Goal: Book appointment/travel/reservation

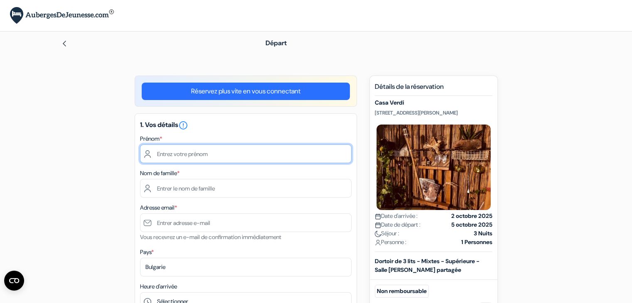
click at [267, 158] on input "text" at bounding box center [246, 154] width 212 height 19
type input "Luc"
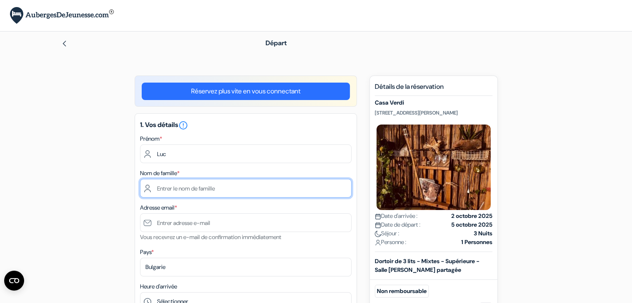
click at [201, 190] on input "text" at bounding box center [246, 188] width 212 height 19
type input "Fournial"
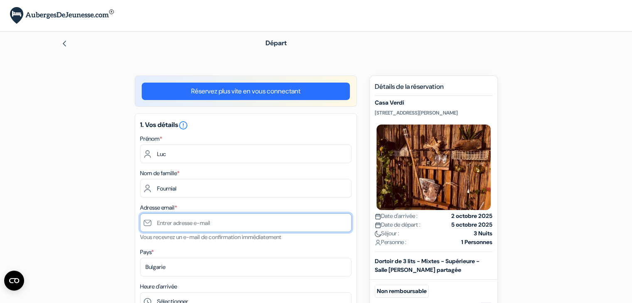
click at [193, 222] on input "text" at bounding box center [246, 223] width 212 height 19
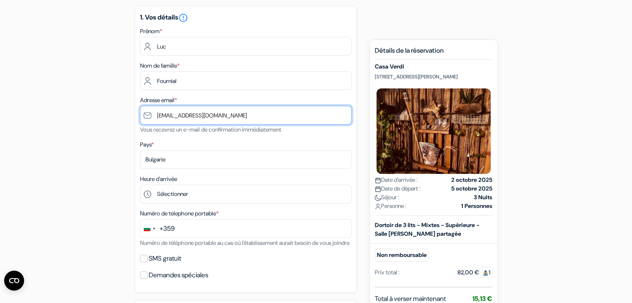
scroll to position [108, 0]
type input "[EMAIL_ADDRESS][DOMAIN_NAME]"
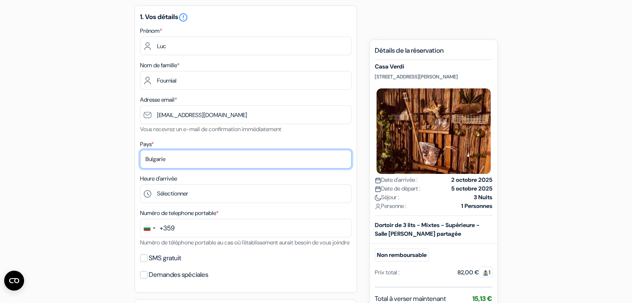
click at [169, 165] on select "Selectionner le pays Abkhazie [GEOGRAPHIC_DATA] [GEOGRAPHIC_DATA] Du [GEOGRAPHI…" at bounding box center [246, 159] width 212 height 19
select select "67"
click at [140, 150] on select "Selectionner le pays Abkhazie [GEOGRAPHIC_DATA] [GEOGRAPHIC_DATA] Du [GEOGRAPHI…" at bounding box center [246, 159] width 212 height 19
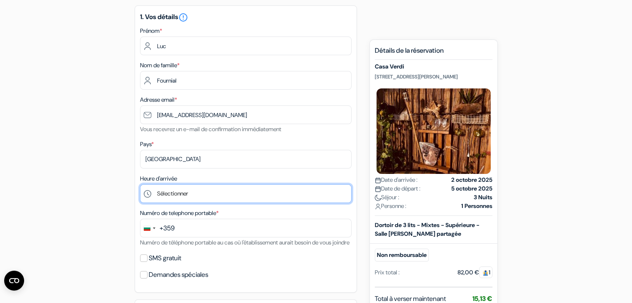
click at [171, 190] on select "Sélectionner 1:00 2:00 3:00 4:00 5:00 6:00 7:00 8:00 9:00 10:00 11:00 12:00 13:…" at bounding box center [246, 194] width 212 height 19
click at [140, 185] on select "Sélectionner 1:00 2:00 3:00 4:00 5:00 6:00 7:00 8:00 9:00 10:00 11:00 12:00 13:…" at bounding box center [246, 194] width 212 height 19
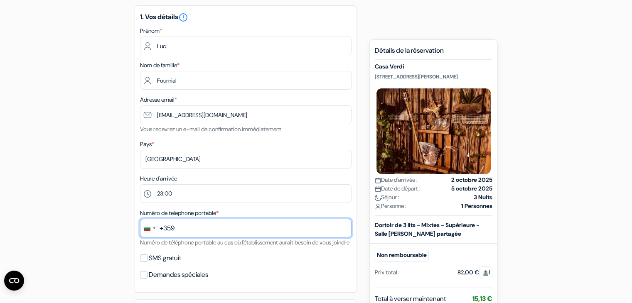
click at [183, 231] on input "text" at bounding box center [246, 228] width 212 height 19
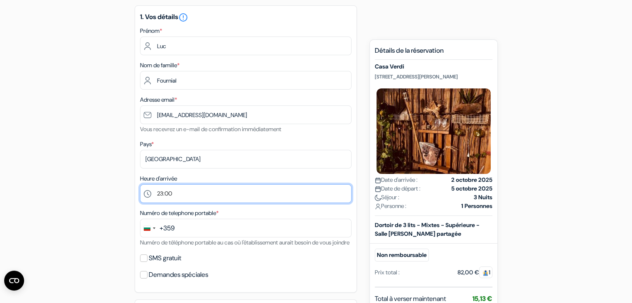
click at [177, 192] on select "Sélectionner 1:00 2:00 3:00 4:00 5:00 6:00 7:00 8:00 9:00 10:00 11:00 12:00 13:…" at bounding box center [246, 194] width 212 height 19
select select "0"
click at [140, 185] on select "Sélectionner 1:00 2:00 3:00 4:00 5:00 6:00 7:00 8:00 9:00 10:00 11:00 12:00 13:…" at bounding box center [246, 194] width 212 height 19
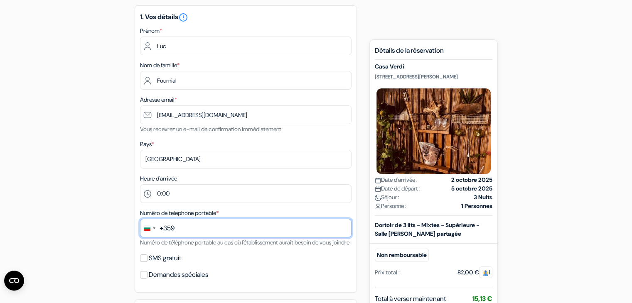
click at [186, 232] on input "text" at bounding box center [246, 228] width 212 height 19
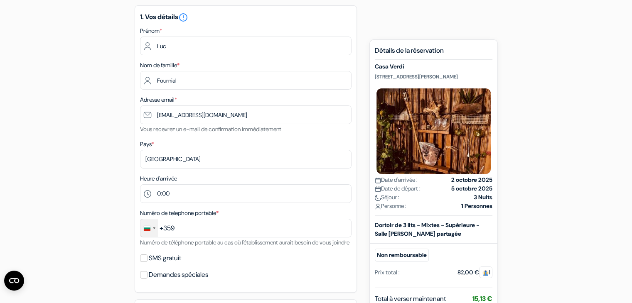
click at [153, 229] on div "Change country, selected Bulgaria (+359)" at bounding box center [154, 229] width 2 height 2
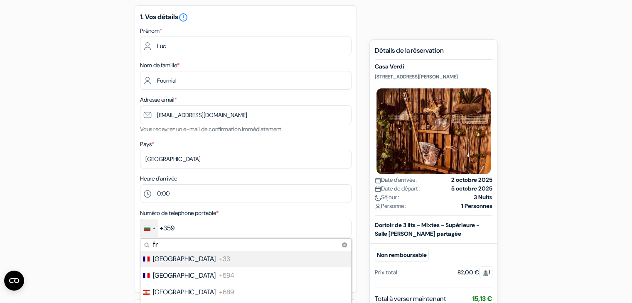
type input "fr"
click at [192, 257] on li "France +33" at bounding box center [246, 259] width 212 height 17
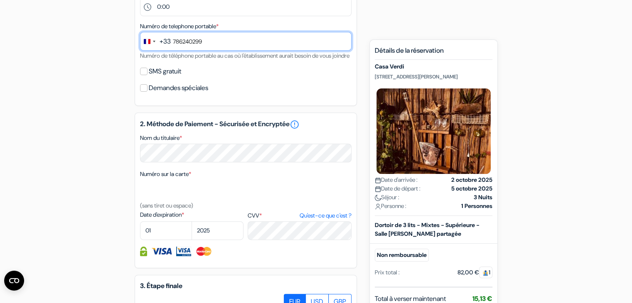
scroll to position [294, 0]
type input "786240299"
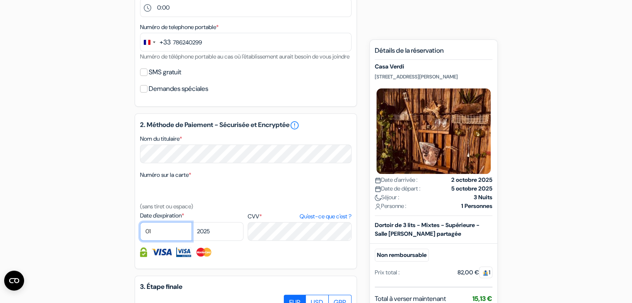
click at [155, 240] on select "01 02 03 04 05 06 07 08 09 10 11 12" at bounding box center [166, 231] width 52 height 19
select select "10"
click at [140, 233] on select "01 02 03 04 05 06 07 08 09 10 11 12" at bounding box center [166, 231] width 52 height 19
drag, startPoint x: 205, startPoint y: 242, endPoint x: 198, endPoint y: 245, distance: 6.9
click at [198, 241] on select "2025 2026 2027 2028 2029 2030 2031 2032 2033 2034 2035 2036 2037 2038 2039 2040…" at bounding box center [218, 231] width 52 height 19
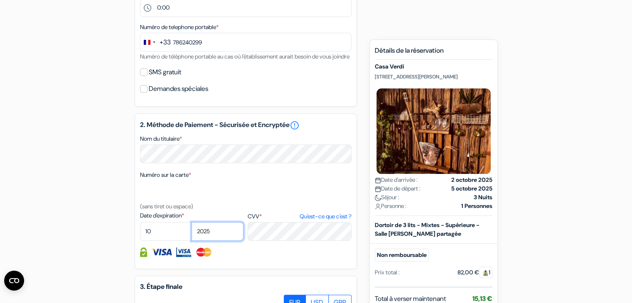
select select "2028"
click at [192, 233] on select "2025 2026 2027 2028 2029 2030 2031 2032 2033 2034 2035 2036 2037 2038 2039 2040…" at bounding box center [218, 231] width 52 height 19
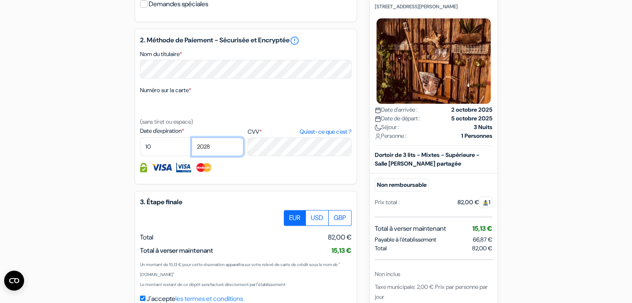
scroll to position [380, 0]
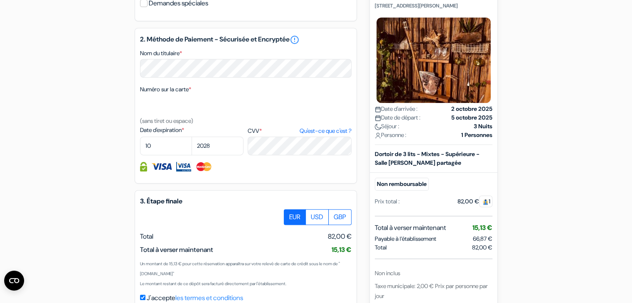
click at [275, 198] on div "Réservez plus vite en vous connectant 1. Vos détails error_outline Prénom * Luc…" at bounding box center [246, 21] width 222 height 651
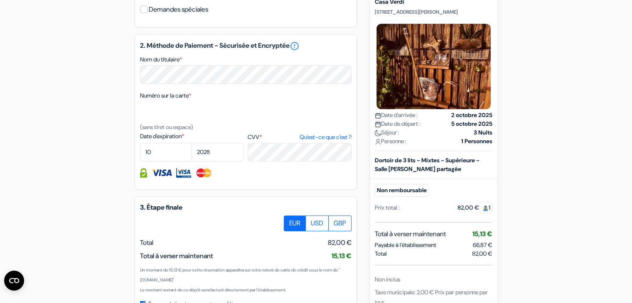
scroll to position [472, 0]
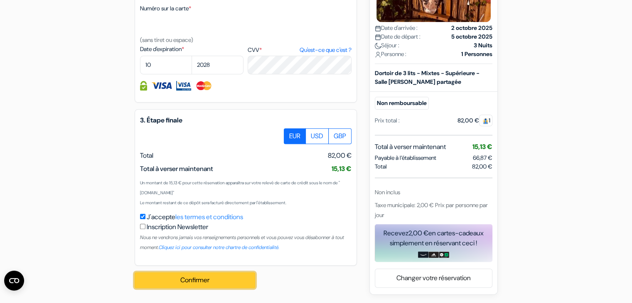
click at [221, 274] on button "Confirmer Loading..." at bounding box center [195, 281] width 121 height 16
click at [227, 283] on button "Confirmer Loading..." at bounding box center [195, 281] width 121 height 16
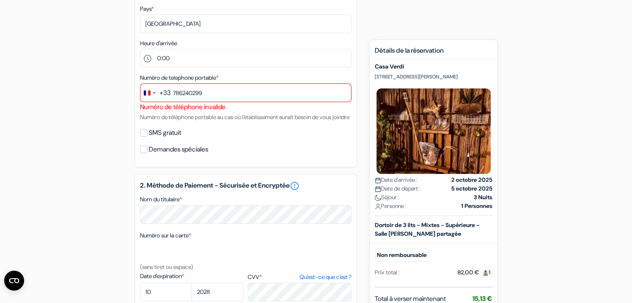
scroll to position [155, 0]
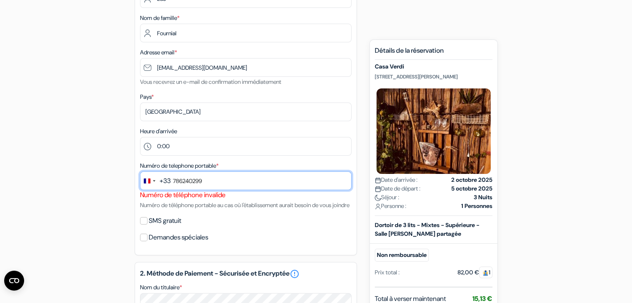
click at [171, 182] on input "786240299" at bounding box center [246, 181] width 212 height 19
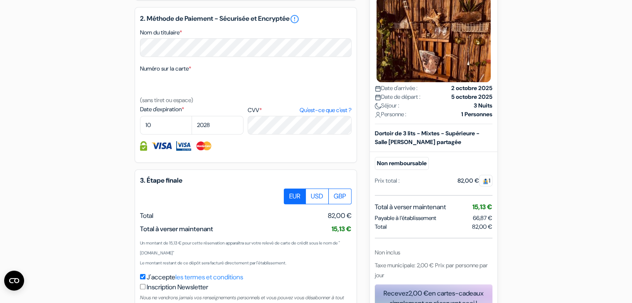
scroll to position [482, 0]
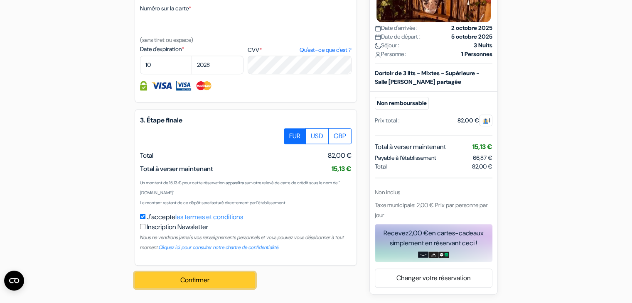
click at [190, 285] on button "Confirmer Loading..." at bounding box center [195, 281] width 121 height 16
click at [207, 278] on button "Confirmer Loading..." at bounding box center [195, 281] width 121 height 16
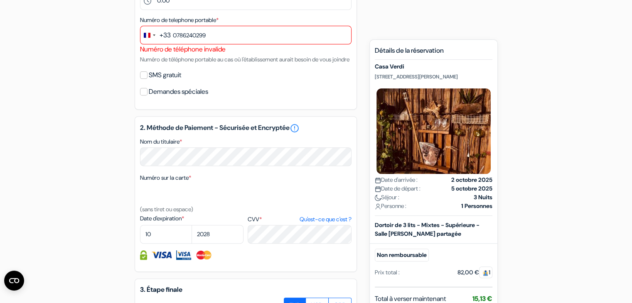
scroll to position [276, 0]
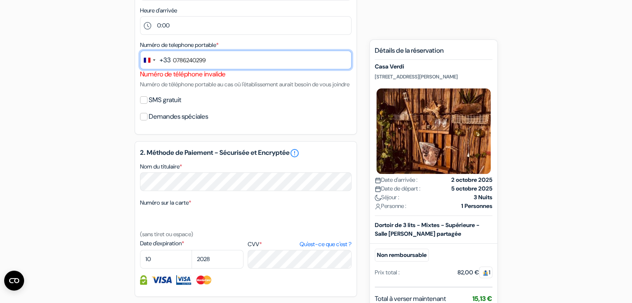
click at [177, 57] on input "0786240299" at bounding box center [246, 60] width 212 height 19
click at [185, 60] on input "786240299" at bounding box center [246, 60] width 212 height 19
click at [190, 62] on input "786240299" at bounding box center [246, 60] width 212 height 19
click at [222, 59] on input "786240299" at bounding box center [246, 60] width 212 height 19
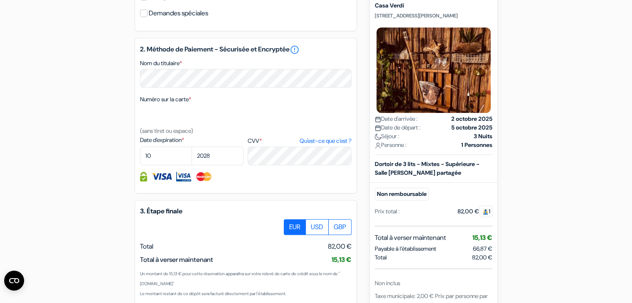
scroll to position [482, 0]
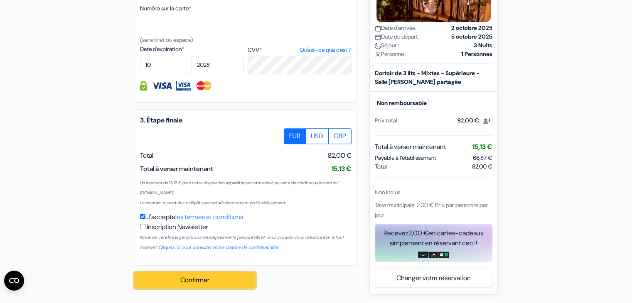
click at [192, 283] on button "Confirmer Loading..." at bounding box center [195, 281] width 121 height 16
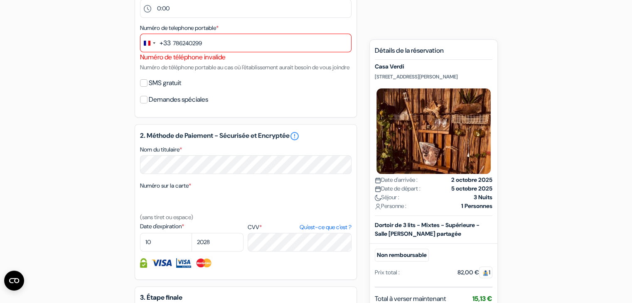
scroll to position [294, 0]
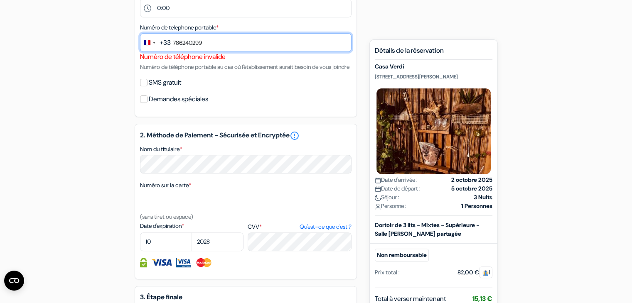
click at [191, 43] on input "786240299" at bounding box center [246, 42] width 212 height 19
click at [176, 43] on input "786240299" at bounding box center [246, 42] width 212 height 19
click at [185, 40] on input "7 86240299" at bounding box center [246, 42] width 212 height 19
click at [193, 42] on input "7 86 240299" at bounding box center [246, 42] width 212 height 19
click at [201, 44] on input "7 86 24 0299" at bounding box center [246, 42] width 212 height 19
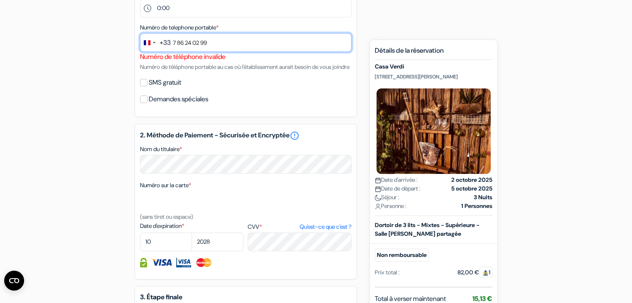
scroll to position [482, 0]
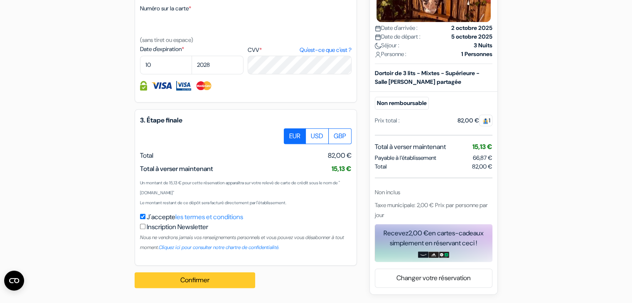
type input "7 86 24 02 99"
click at [200, 282] on button "Confirmer Loading..." at bounding box center [195, 281] width 121 height 16
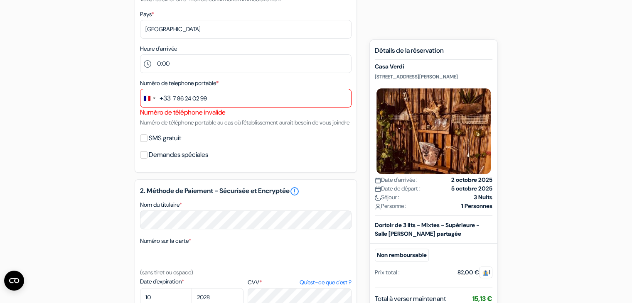
scroll to position [225, 0]
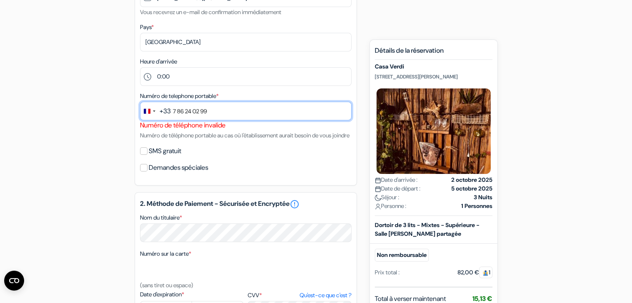
drag, startPoint x: 227, startPoint y: 110, endPoint x: 128, endPoint y: 105, distance: 98.6
click at [128, 105] on div "add_box Casa Verdi Via Giuseppe Verdi 67, Catane, Italie Détails de l'établisse…" at bounding box center [316, 195] width 549 height 690
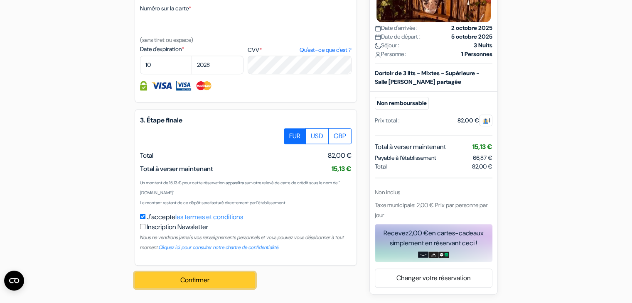
click at [195, 283] on button "Confirmer Loading..." at bounding box center [195, 281] width 121 height 16
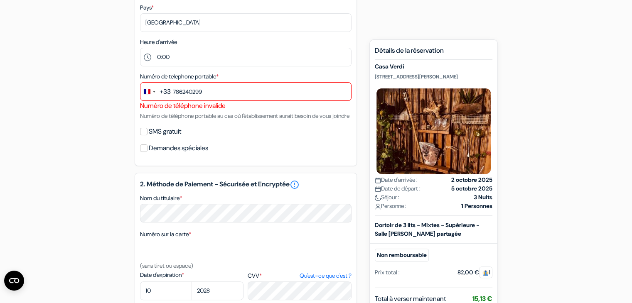
scroll to position [227, 0]
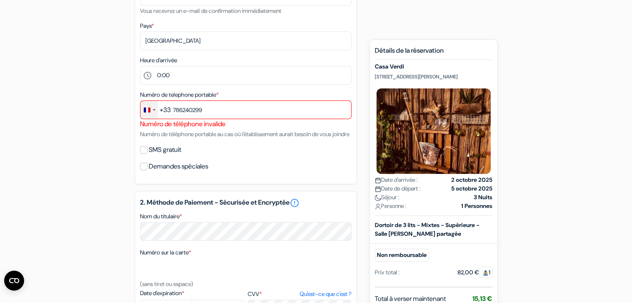
click at [150, 116] on div "Change country, selected France (+33)" at bounding box center [148, 110] width 17 height 18
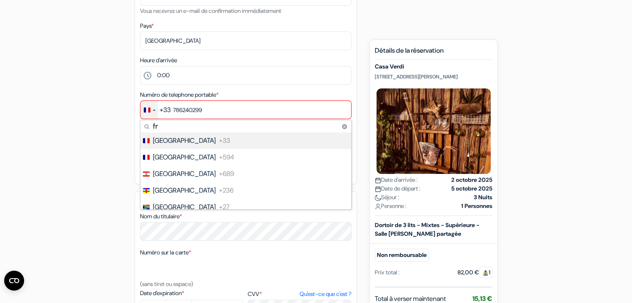
click at [219, 140] on span "+33" at bounding box center [224, 141] width 11 height 10
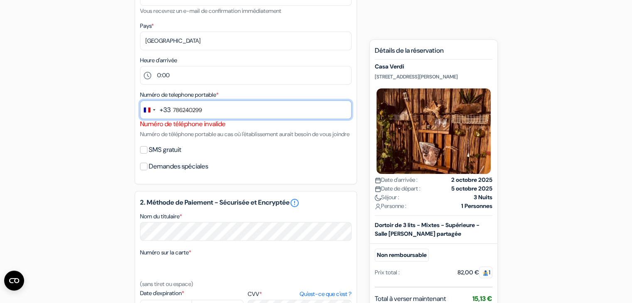
scroll to position [482, 0]
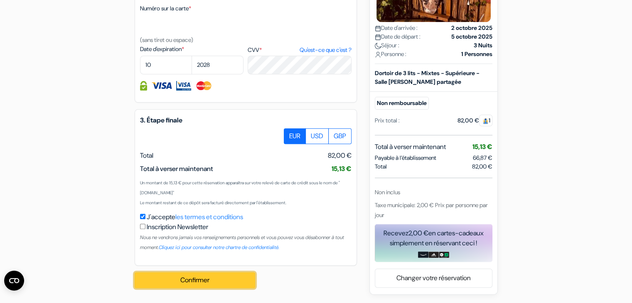
click at [196, 277] on button "Confirmer Loading..." at bounding box center [195, 281] width 121 height 16
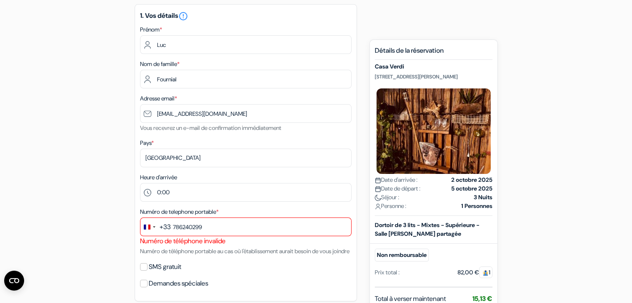
scroll to position [259, 0]
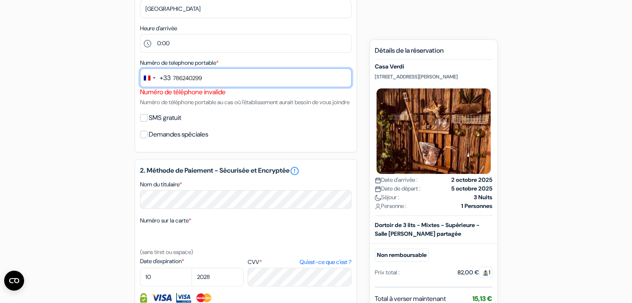
drag, startPoint x: 220, startPoint y: 82, endPoint x: 134, endPoint y: 83, distance: 86.5
click at [134, 83] on div "add_box Casa Verdi Via Giuseppe Verdi 67, Catane, Italie Détails de l'établisse…" at bounding box center [316, 162] width 549 height 690
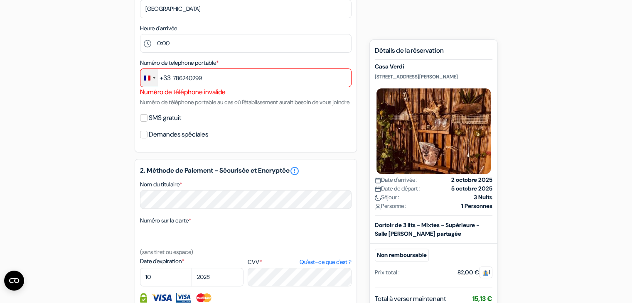
click at [151, 77] on div "Change country, selected France (+33)" at bounding box center [148, 78] width 17 height 18
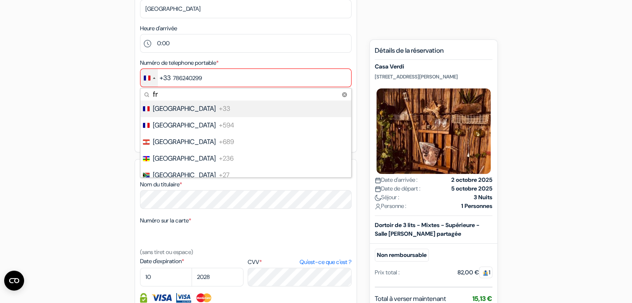
click at [219, 108] on span "+33" at bounding box center [224, 109] width 11 height 10
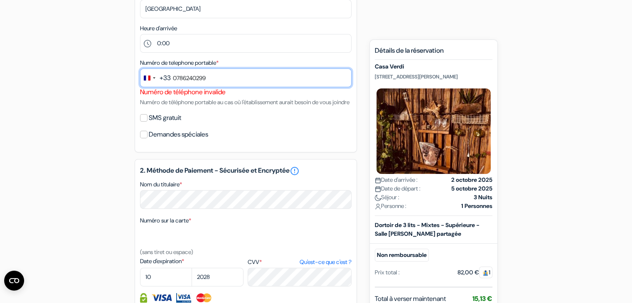
scroll to position [482, 0]
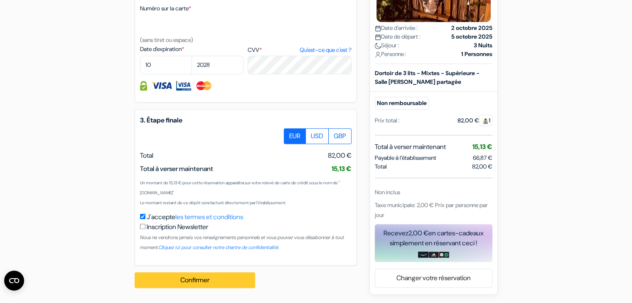
type input "0786240299"
click at [199, 282] on button "Confirmer Loading..." at bounding box center [195, 281] width 121 height 16
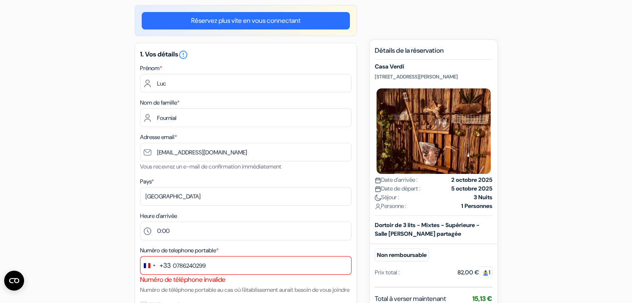
scroll to position [71, 0]
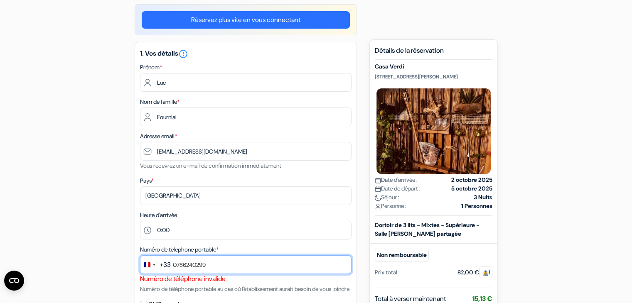
drag, startPoint x: 214, startPoint y: 270, endPoint x: 110, endPoint y: 265, distance: 104.8
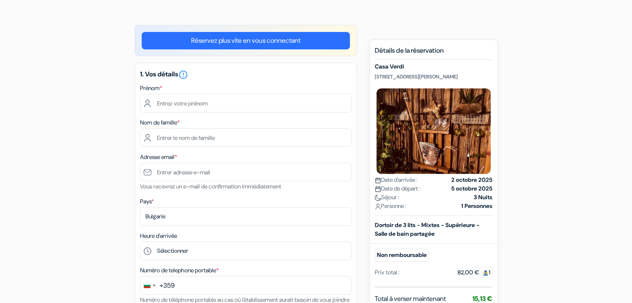
scroll to position [53, 0]
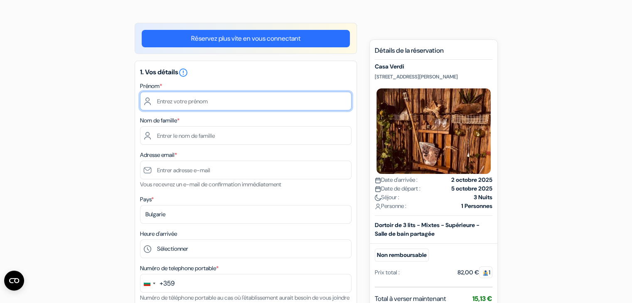
click at [213, 102] on input "text" at bounding box center [246, 101] width 212 height 19
type input "Luc"
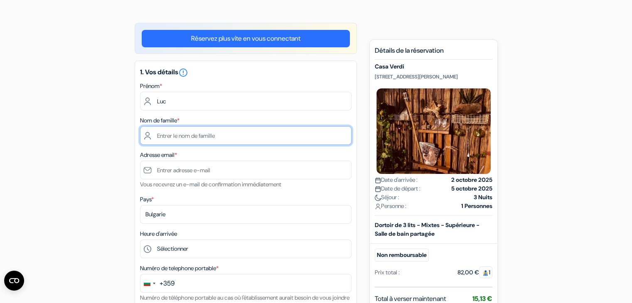
click at [188, 133] on input "text" at bounding box center [246, 135] width 212 height 19
type input "Fournial"
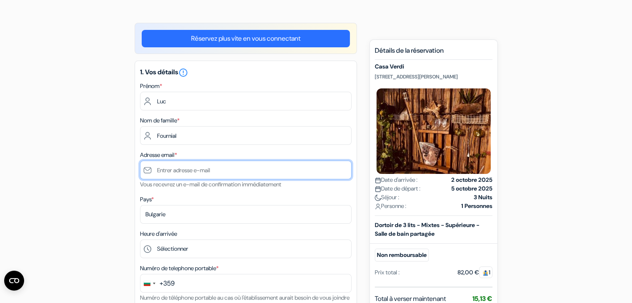
click at [197, 178] on input "text" at bounding box center [246, 170] width 212 height 19
type input "[EMAIL_ADDRESS][DOMAIN_NAME]"
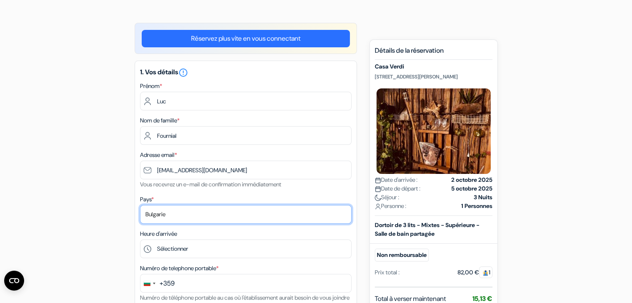
click at [191, 212] on select "Selectionner le pays Abkhazie [GEOGRAPHIC_DATA] [GEOGRAPHIC_DATA] Du [GEOGRAPHI…" at bounding box center [246, 214] width 212 height 19
select select "67"
click at [140, 206] on select "Selectionner le pays Abkhazie [GEOGRAPHIC_DATA] [GEOGRAPHIC_DATA] Du [GEOGRAPHI…" at bounding box center [246, 214] width 212 height 19
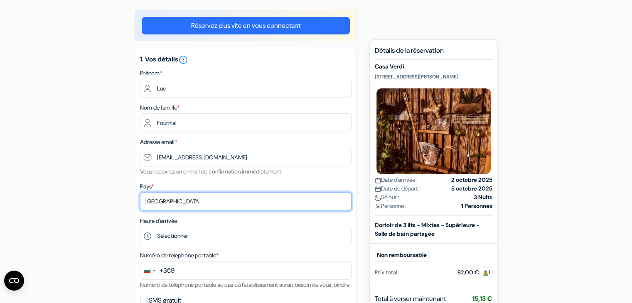
scroll to position [103, 0]
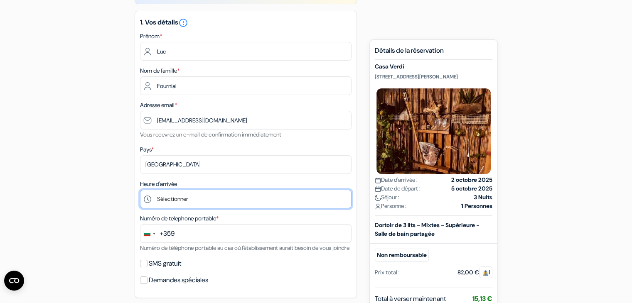
click at [186, 200] on select "Sélectionner 1:00 2:00 3:00 4:00 5:00 6:00 7:00 8:00 9:00 10:00 11:00 12:00 13:…" at bounding box center [246, 199] width 212 height 19
select select "23"
click at [140, 190] on select "Sélectionner 1:00 2:00 3:00 4:00 5:00 6:00 7:00 8:00 9:00 10:00 11:00 12:00 13:…" at bounding box center [246, 199] width 212 height 19
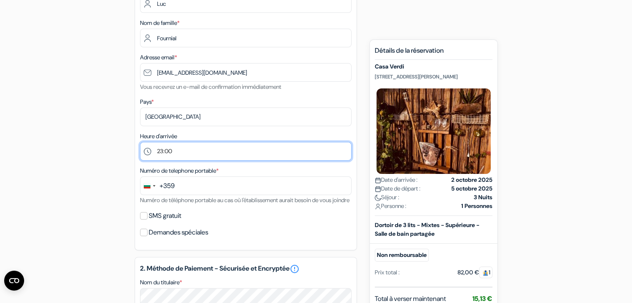
scroll to position [151, 0]
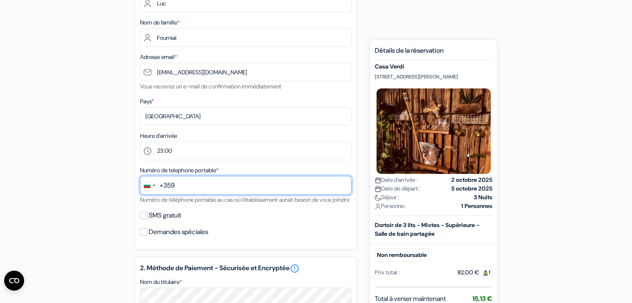
click at [186, 181] on input "text" at bounding box center [246, 185] width 212 height 19
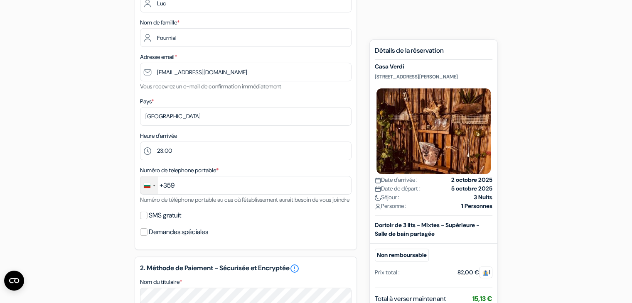
click at [154, 190] on div "Change country, selected Bulgaria (+359)" at bounding box center [148, 186] width 17 height 18
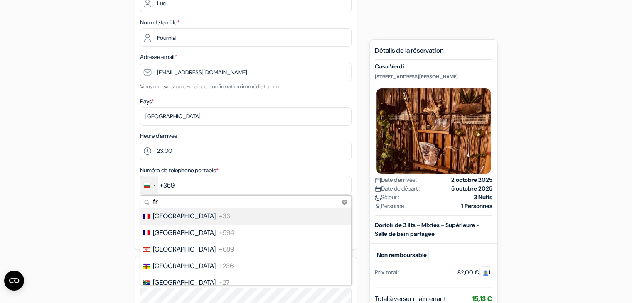
type input "fr"
click at [192, 218] on li "France +33" at bounding box center [246, 216] width 212 height 17
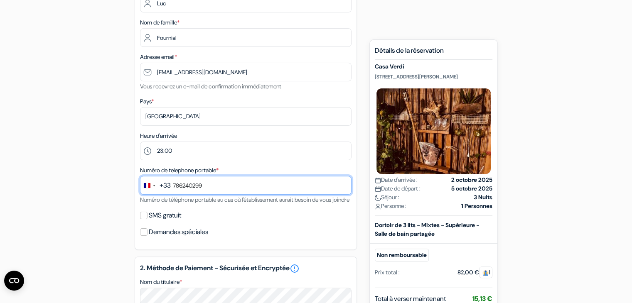
scroll to position [171, 0]
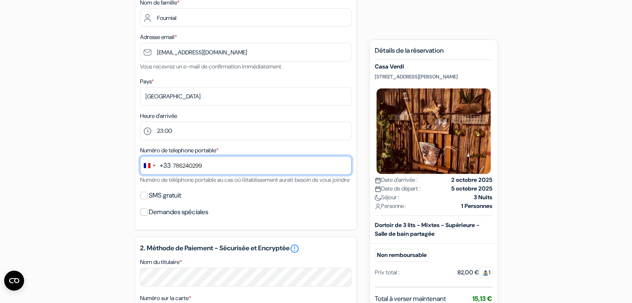
type input "786240299"
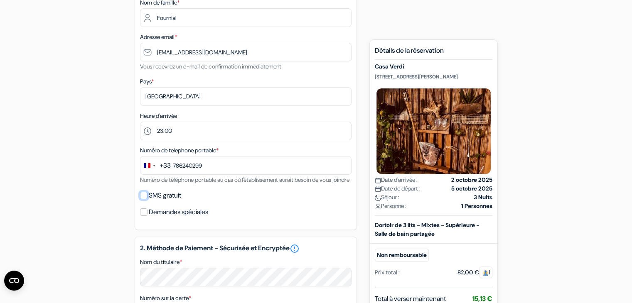
click at [144, 200] on input "SMS gratuit" at bounding box center [143, 195] width 7 height 7
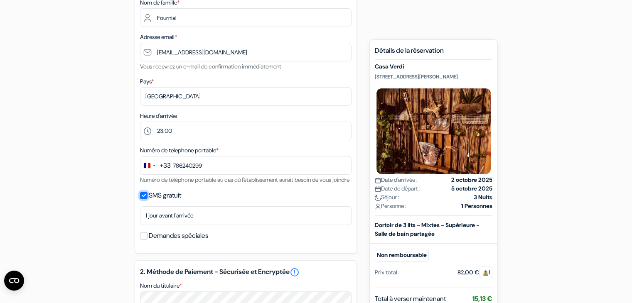
click at [142, 200] on input "SMS gratuit" at bounding box center [143, 195] width 7 height 7
checkbox input "false"
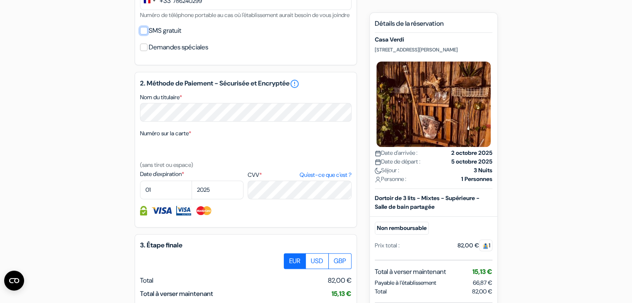
scroll to position [335, 0]
click at [158, 200] on select "01 02 03 04 05 06 07 08 09 10 11 12" at bounding box center [166, 190] width 52 height 19
select select "10"
click at [140, 192] on select "01 02 03 04 05 06 07 08 09 10 11 12" at bounding box center [166, 190] width 52 height 19
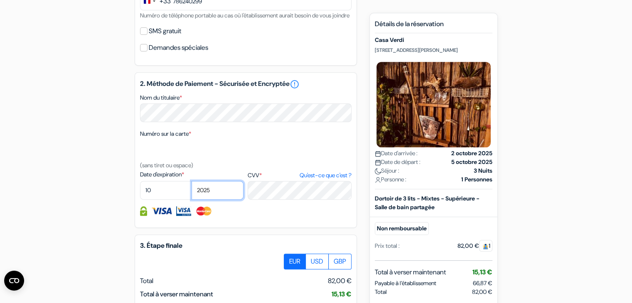
click at [224, 200] on select "2025 2026 2027 2028 2029 2030 2031 2032 2033 2034 2035 2036 2037 2038 2039 2040…" at bounding box center [218, 190] width 52 height 19
select select "2028"
click at [192, 192] on select "2025 2026 2027 2028 2029 2030 2031 2032 2033 2034 2035 2036 2037 2038 2039 2040…" at bounding box center [218, 190] width 52 height 19
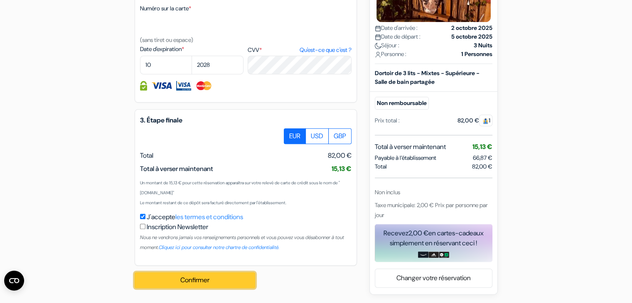
click at [226, 275] on button "Confirmer Loading..." at bounding box center [195, 281] width 121 height 16
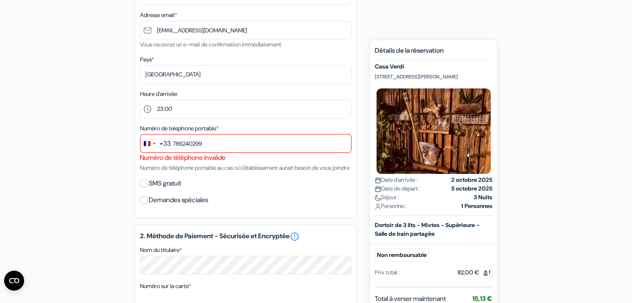
scroll to position [191, 0]
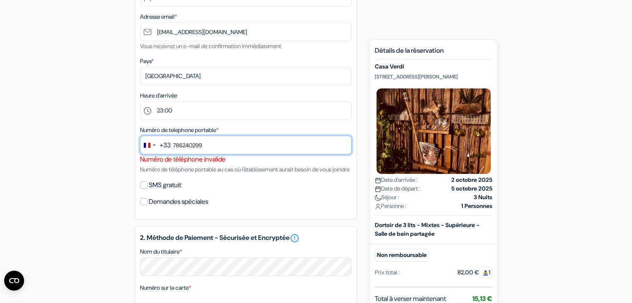
click at [174, 143] on input "786240299" at bounding box center [246, 145] width 212 height 19
click at [172, 144] on input "786240299" at bounding box center [246, 145] width 212 height 19
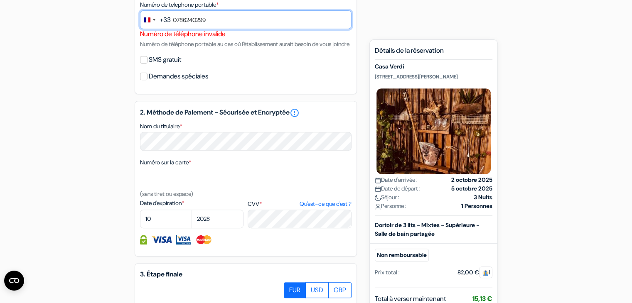
scroll to position [482, 0]
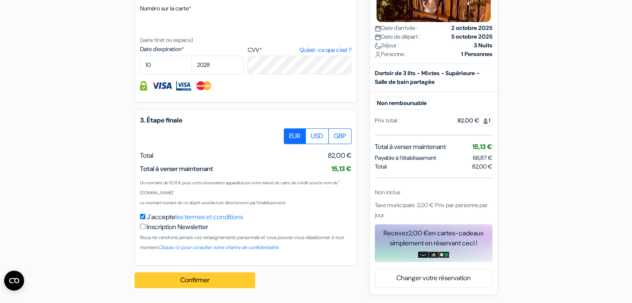
type input "0786240299"
click at [209, 275] on button "Confirmer Loading..." at bounding box center [195, 281] width 121 height 16
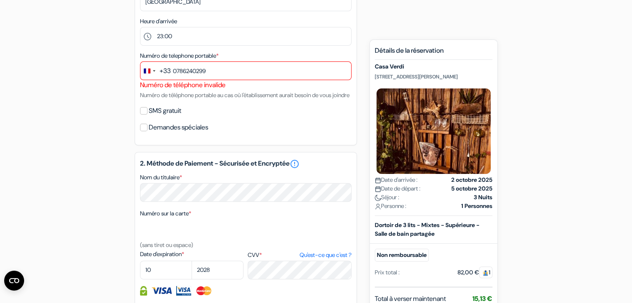
scroll to position [259, 0]
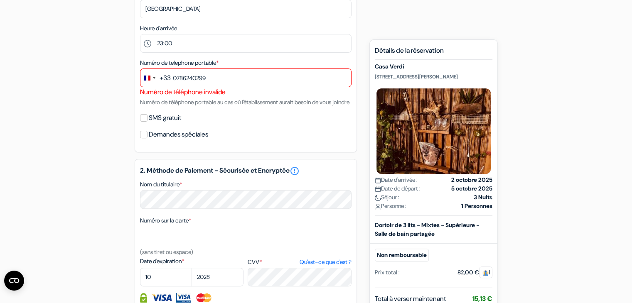
click at [205, 98] on div "Numéro de telephone portable * +33 fr 5 results found No results found [GEOGRAP…" at bounding box center [246, 82] width 212 height 49
click at [168, 124] on label "SMS gratuit" at bounding box center [165, 118] width 32 height 12
click at [148, 122] on input "SMS gratuit" at bounding box center [143, 117] width 7 height 7
checkbox input "true"
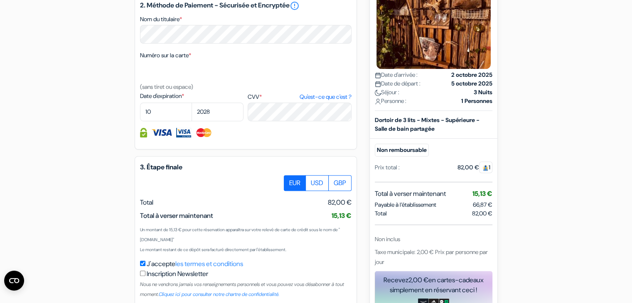
scroll to position [485, 0]
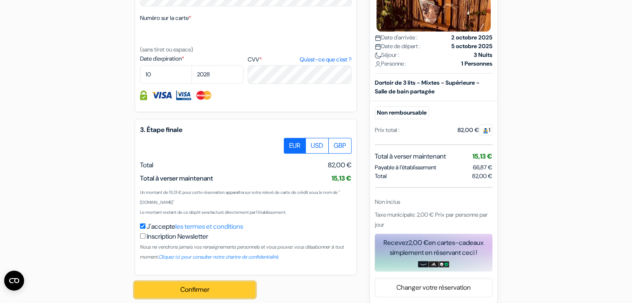
click at [214, 294] on button "Confirmer Loading..." at bounding box center [195, 290] width 121 height 16
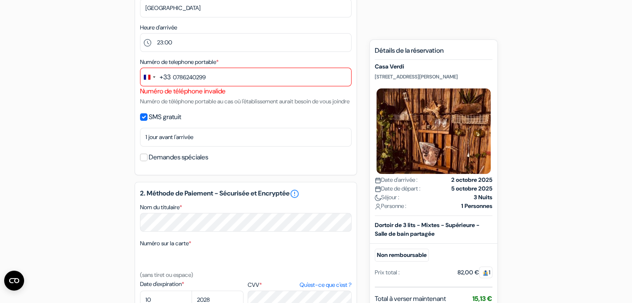
scroll to position [259, 0]
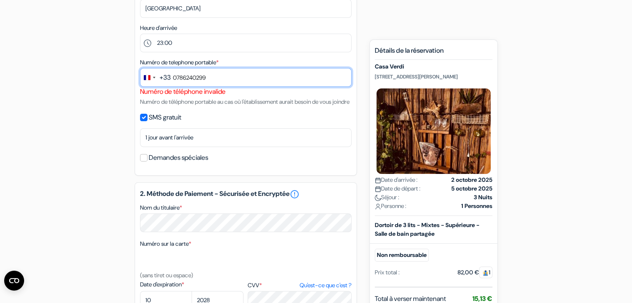
click at [232, 84] on input "0786240299" at bounding box center [246, 77] width 212 height 19
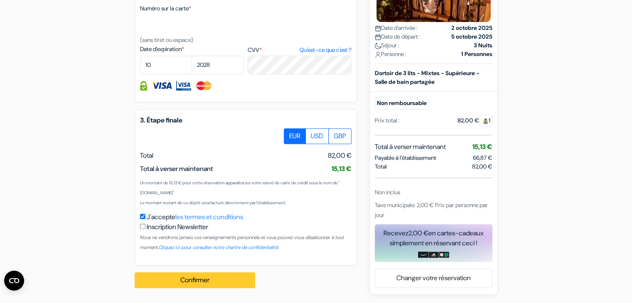
type input "078624029900"
click at [180, 276] on button "Confirmer Loading..." at bounding box center [195, 281] width 121 height 16
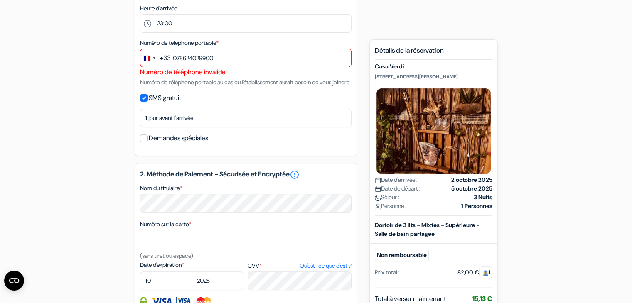
scroll to position [277, 0]
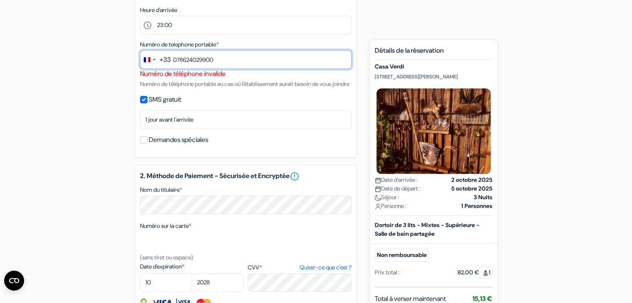
drag, startPoint x: 229, startPoint y: 59, endPoint x: 166, endPoint y: 68, distance: 64.3
click at [166, 68] on div "+33 fr 5 results found No results found [GEOGRAPHIC_DATA] +33 [GEOGRAPHIC_DATA]…" at bounding box center [246, 59] width 212 height 19
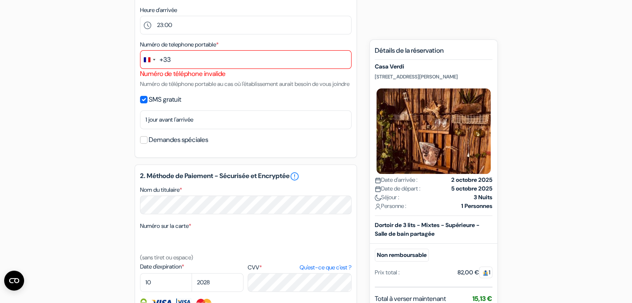
type input "+"
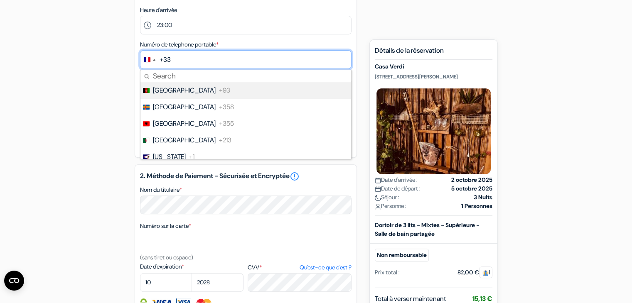
click at [196, 52] on input "text" at bounding box center [246, 59] width 212 height 19
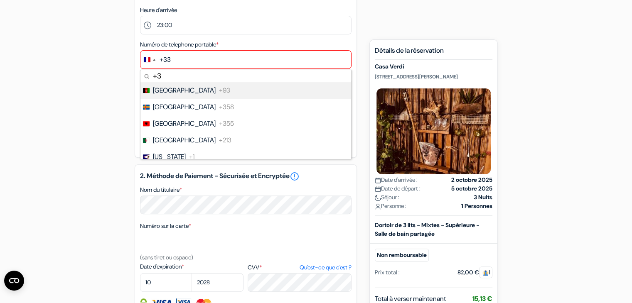
type input "+33"
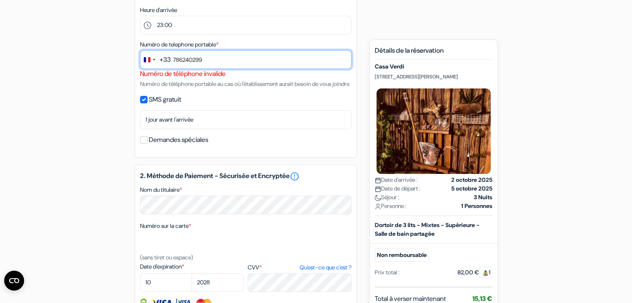
type input "786240299"
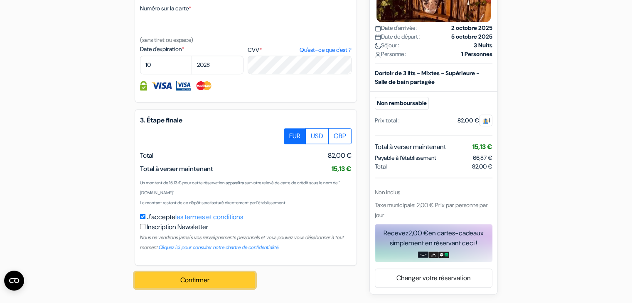
click at [211, 275] on button "Confirmer Loading..." at bounding box center [195, 281] width 121 height 16
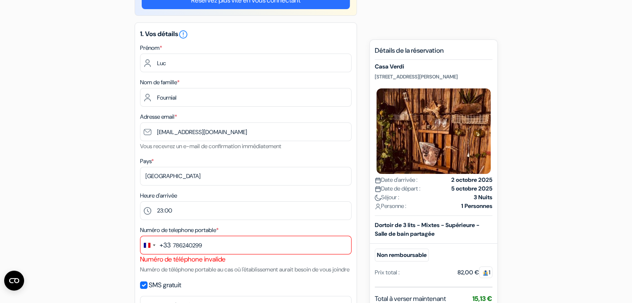
scroll to position [0, 0]
